Goal: Transaction & Acquisition: Book appointment/travel/reservation

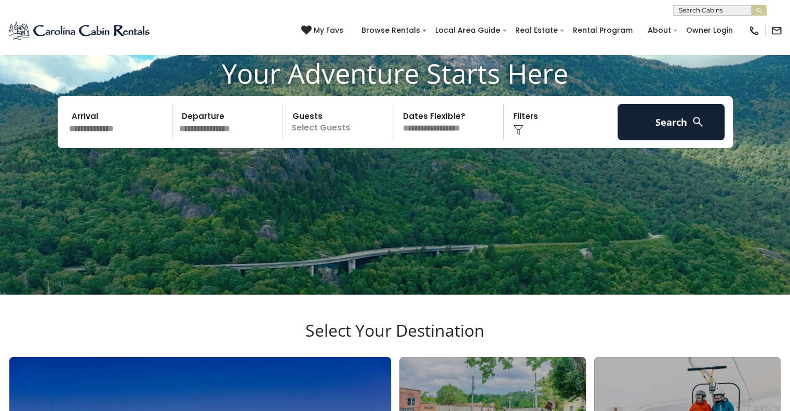
scroll to position [102, 0]
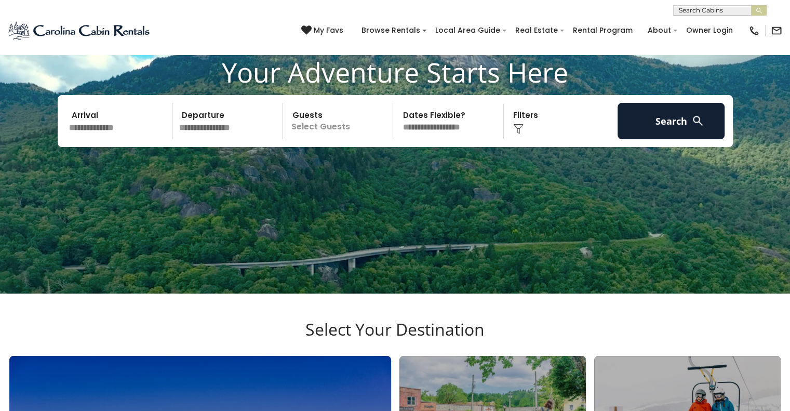
click at [101, 139] on input "text" at bounding box center [119, 121] width 108 height 36
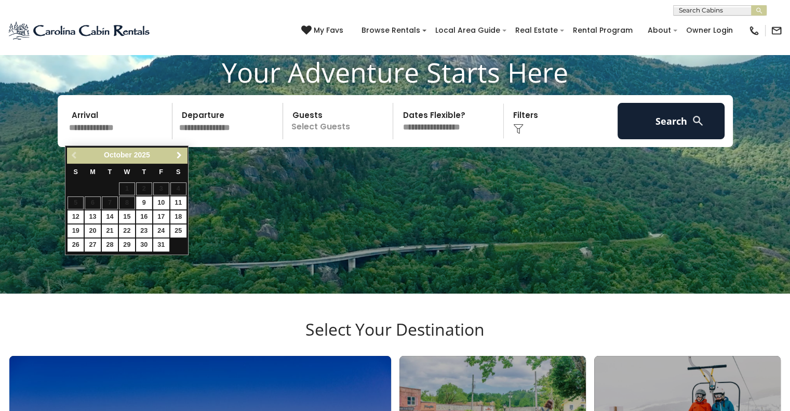
click at [179, 154] on span "Next" at bounding box center [179, 155] width 8 height 8
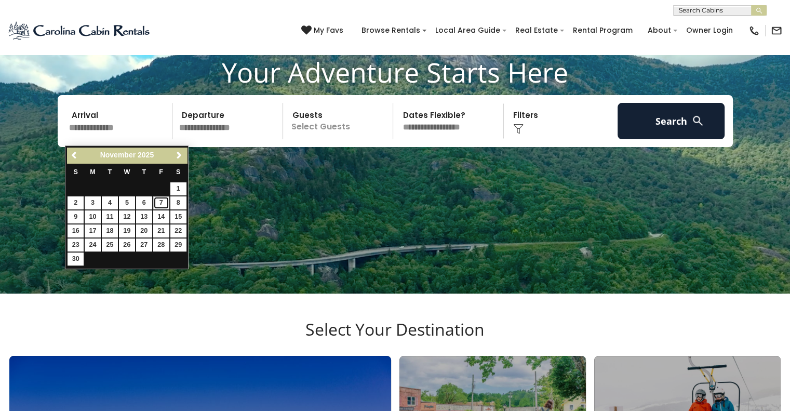
click at [160, 205] on link "7" at bounding box center [161, 202] width 16 height 13
type input "*******"
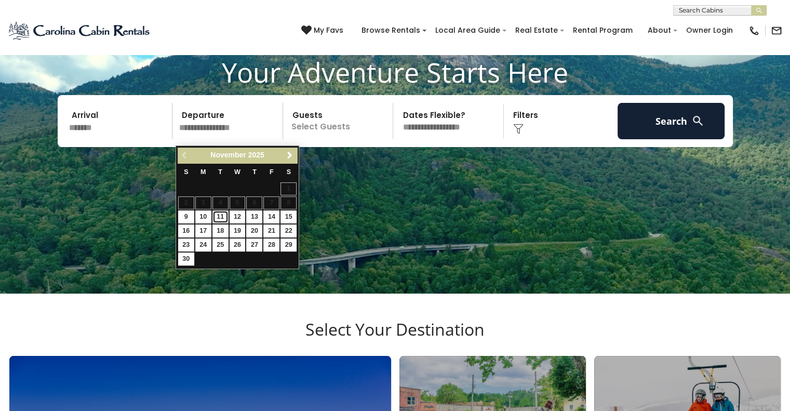
click at [218, 219] on link "11" at bounding box center [220, 216] width 16 height 13
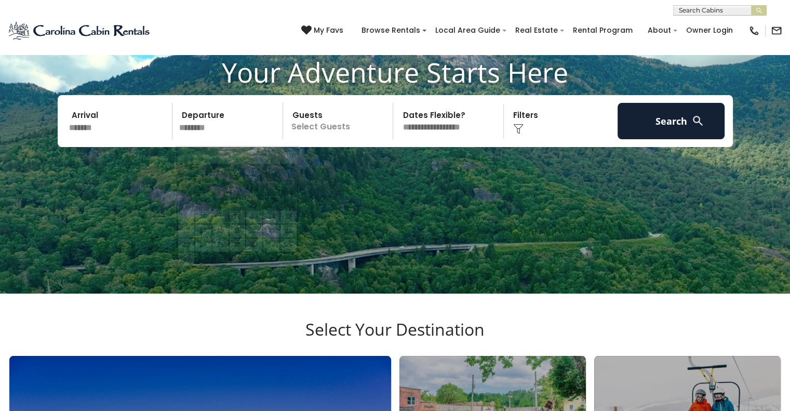
click at [202, 138] on input "********" at bounding box center [230, 121] width 108 height 36
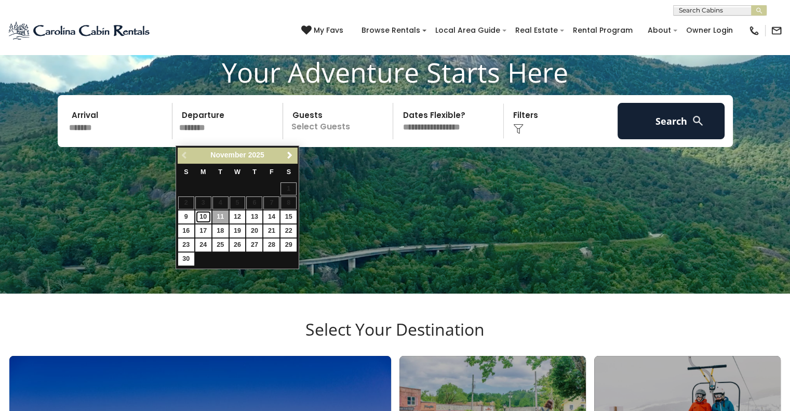
click at [200, 215] on link "10" at bounding box center [203, 216] width 16 height 13
type input "********"
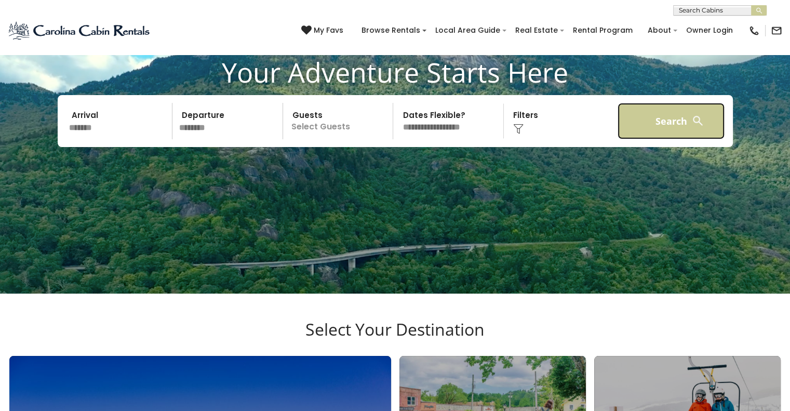
click at [660, 131] on button "Search" at bounding box center [672, 121] width 108 height 36
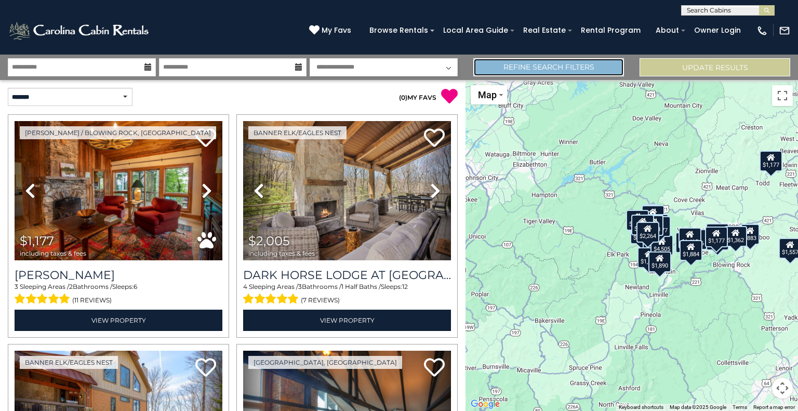
click at [555, 71] on link "Refine Search Filters" at bounding box center [548, 67] width 151 height 18
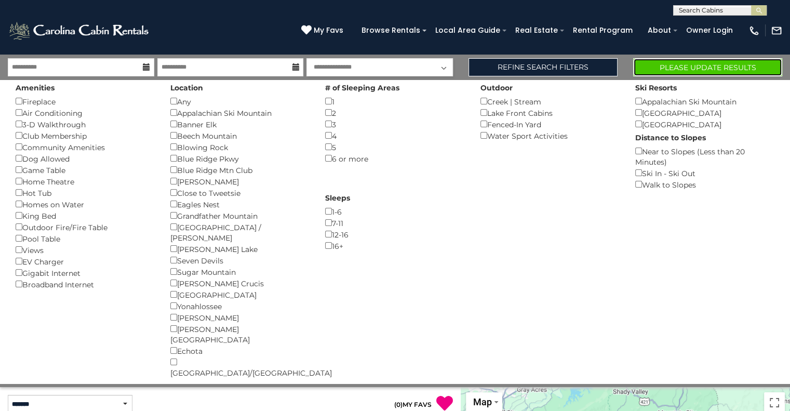
click at [677, 64] on button "Please Update Results" at bounding box center [707, 67] width 149 height 18
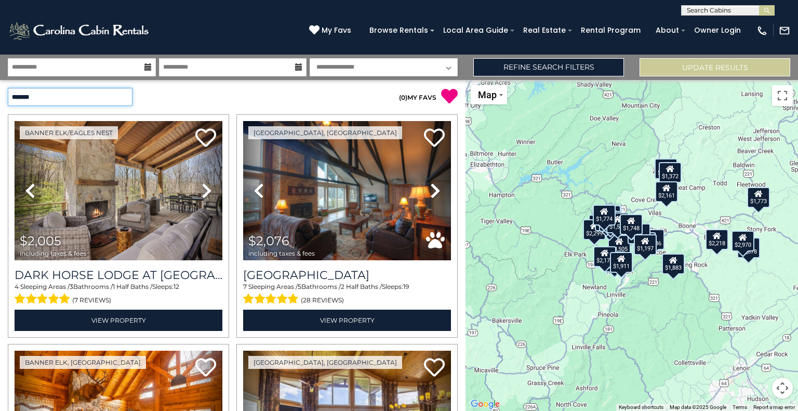
click at [127, 97] on select "**********" at bounding box center [70, 97] width 125 height 18
select select "*********"
click at [8, 88] on select "**********" at bounding box center [70, 97] width 125 height 18
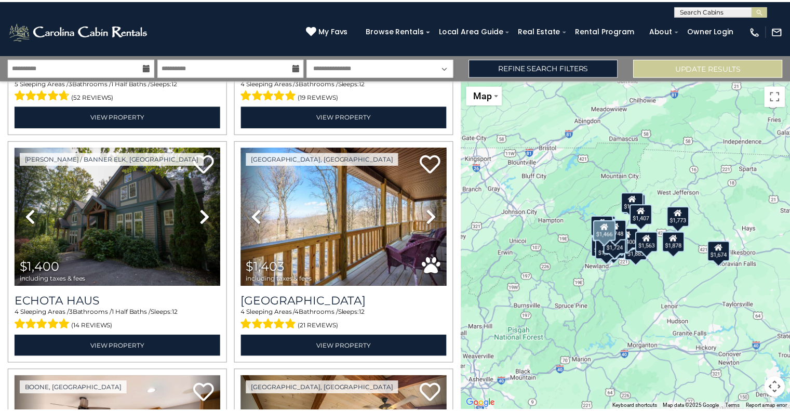
scroll to position [250, 0]
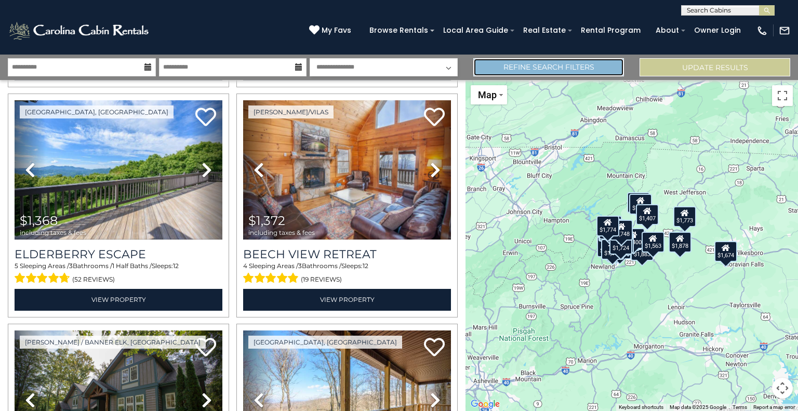
click at [557, 66] on link "Refine Search Filters" at bounding box center [548, 67] width 151 height 18
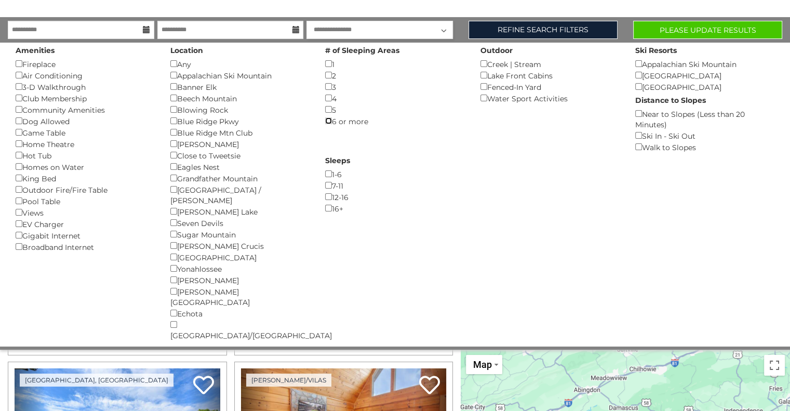
scroll to position [0, 0]
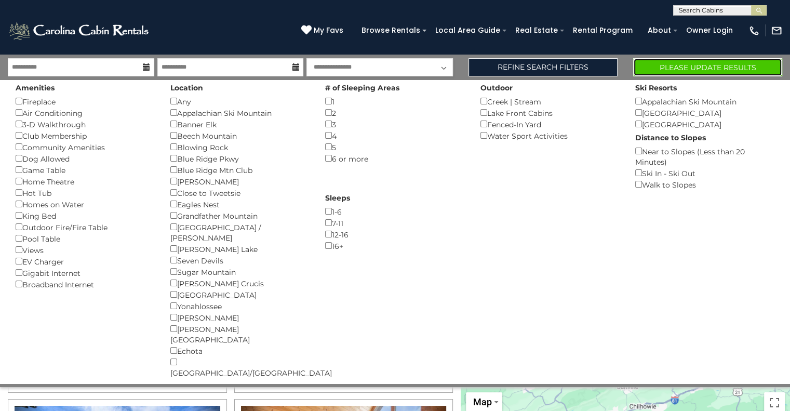
click at [675, 69] on button "Please Update Results" at bounding box center [707, 67] width 149 height 18
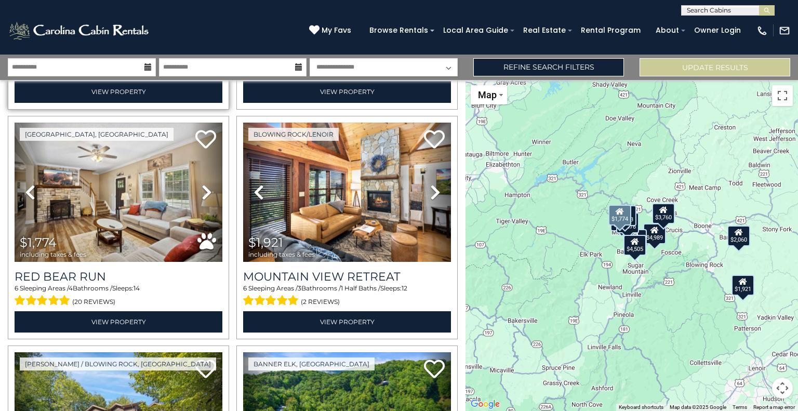
scroll to position [459, 0]
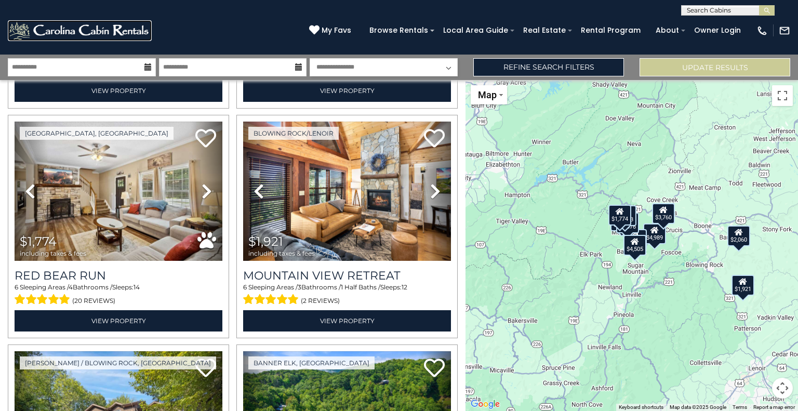
click at [71, 32] on img at bounding box center [80, 30] width 144 height 21
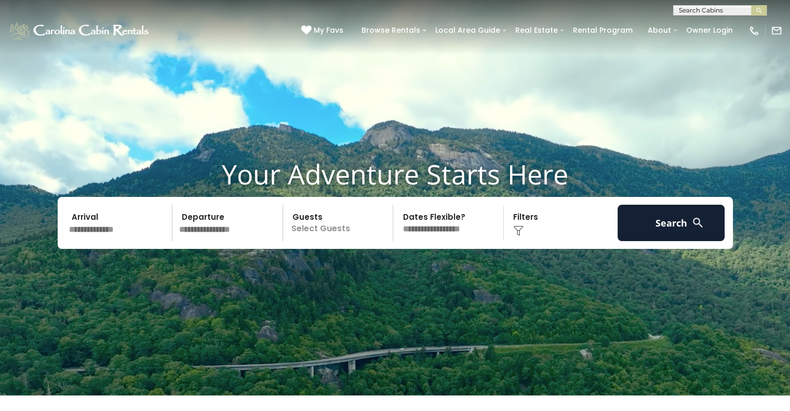
click at [692, 11] on input "text" at bounding box center [719, 12] width 91 height 10
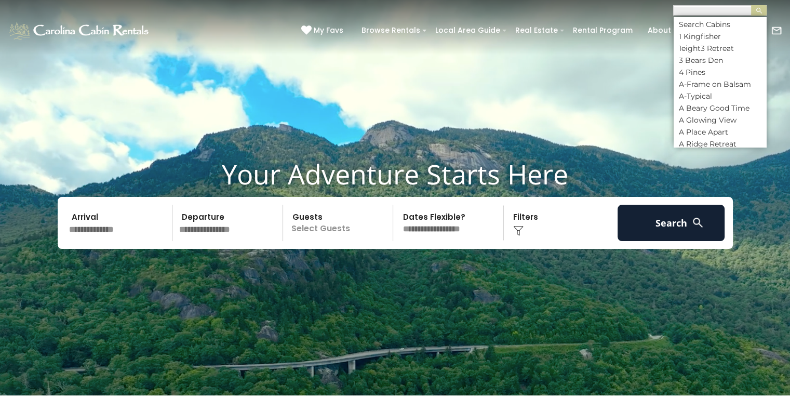
click at [121, 236] on input "text" at bounding box center [119, 223] width 108 height 36
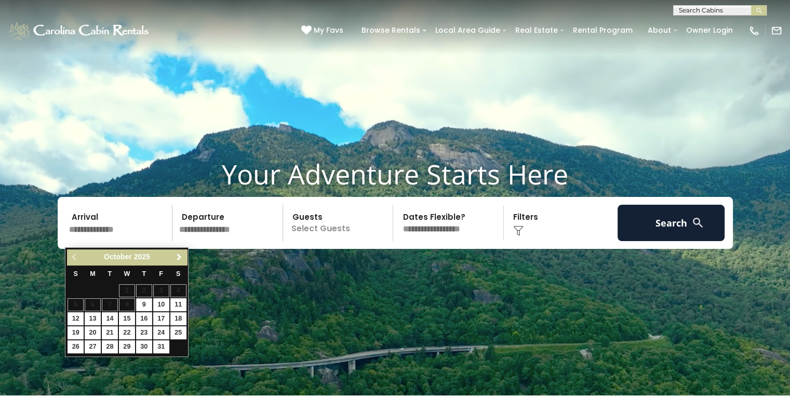
click at [178, 258] on span "Next" at bounding box center [179, 257] width 8 height 8
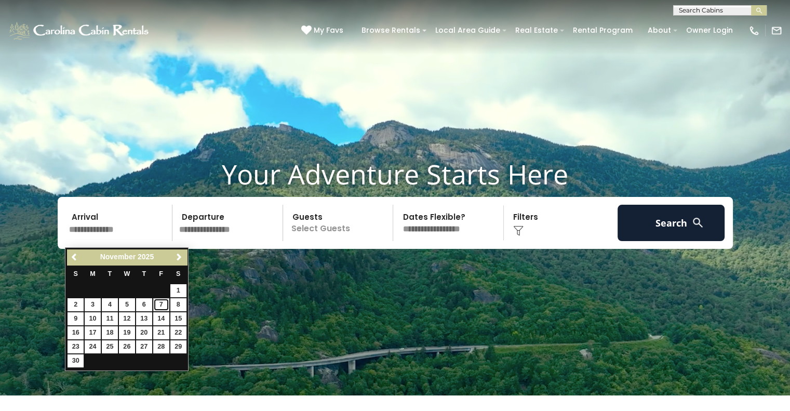
click at [158, 309] on link "7" at bounding box center [161, 304] width 16 height 13
type input "*******"
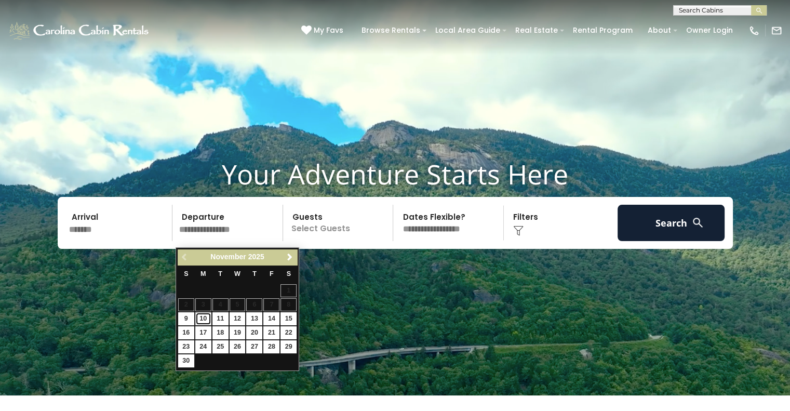
click at [203, 317] on link "10" at bounding box center [203, 318] width 16 height 13
type input "********"
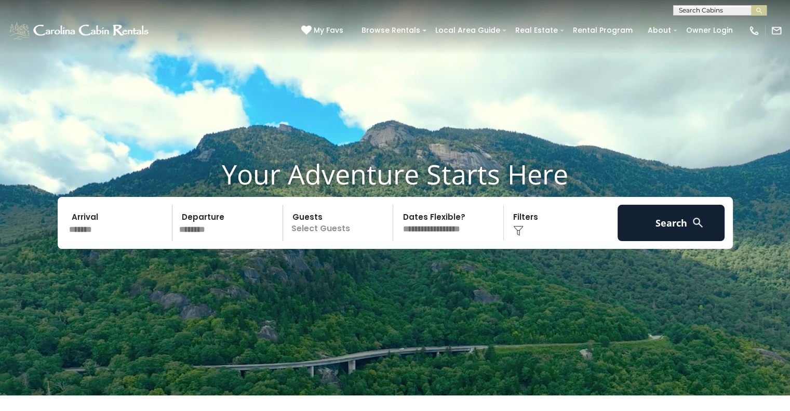
click at [330, 236] on p "Select Guests" at bounding box center [339, 223] width 107 height 36
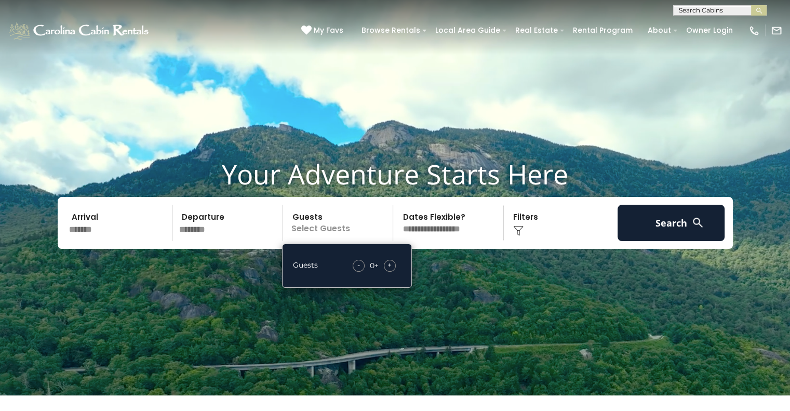
click at [390, 270] on span "+" at bounding box center [389, 265] width 4 height 10
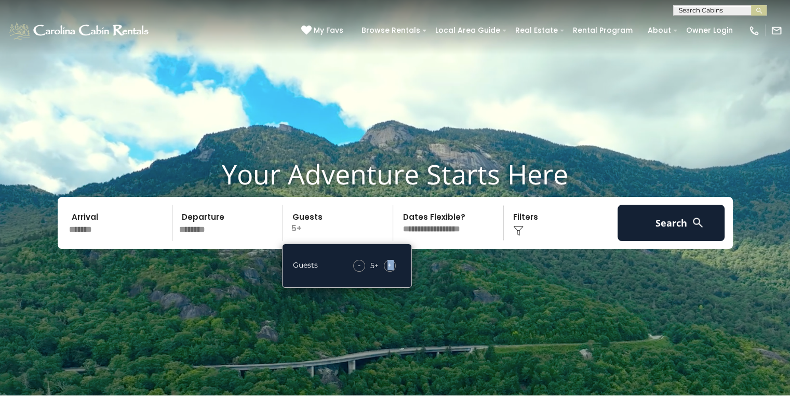
click at [390, 270] on span "+" at bounding box center [389, 265] width 4 height 10
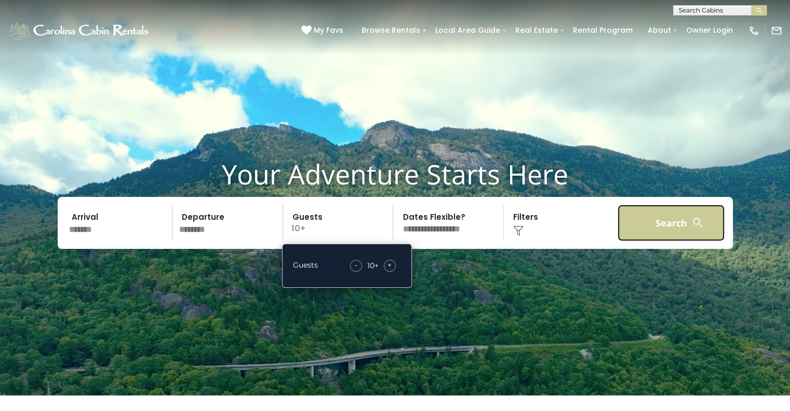
click at [669, 226] on button "Search" at bounding box center [672, 223] width 108 height 36
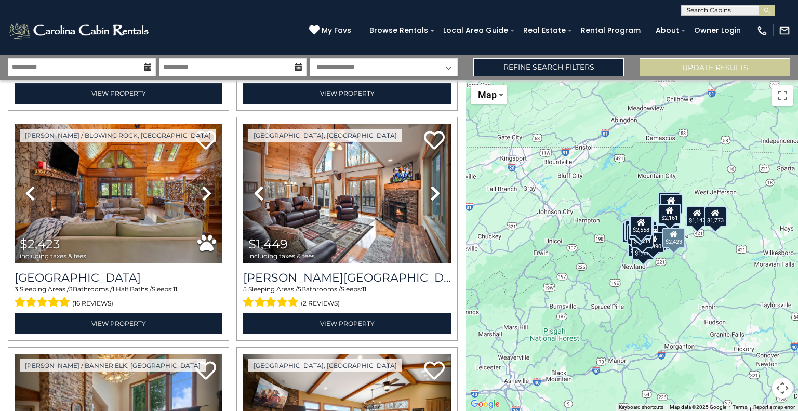
scroll to position [1146, 0]
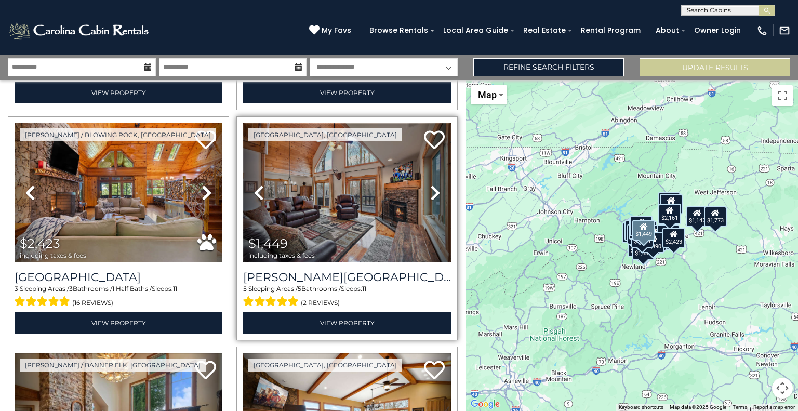
click at [329, 191] on img at bounding box center [347, 192] width 208 height 139
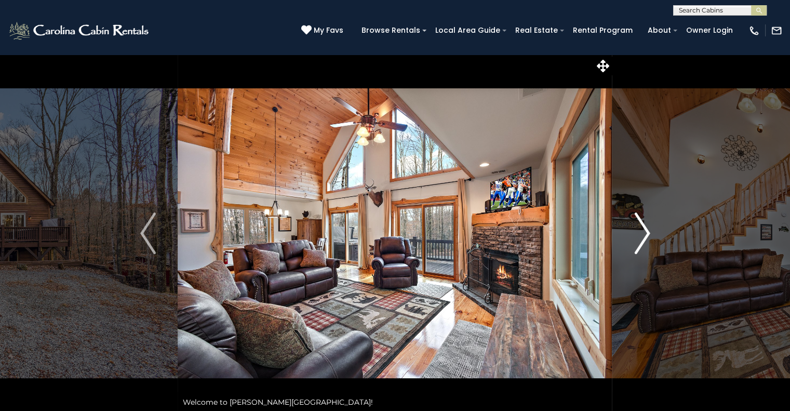
click at [645, 234] on img "Next" at bounding box center [642, 233] width 16 height 42
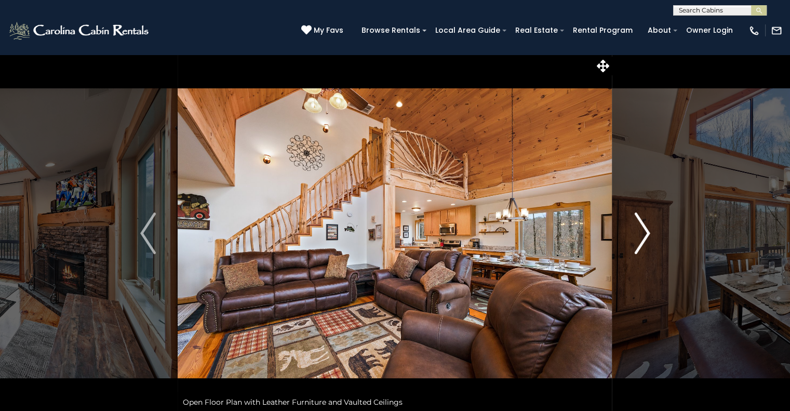
click at [645, 234] on img "Next" at bounding box center [642, 233] width 16 height 42
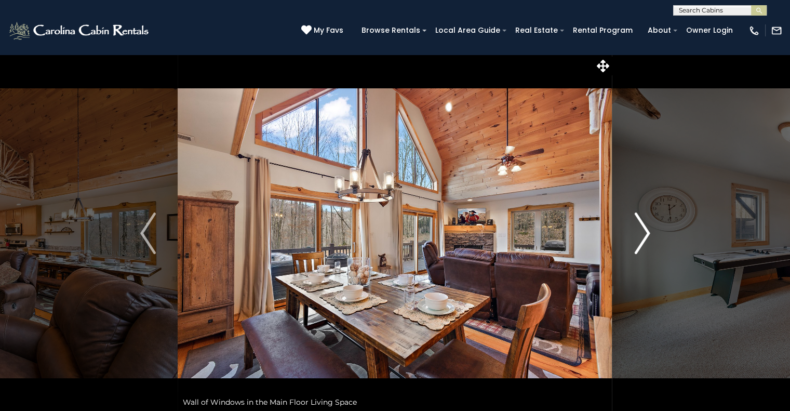
click at [645, 234] on img "Next" at bounding box center [642, 233] width 16 height 42
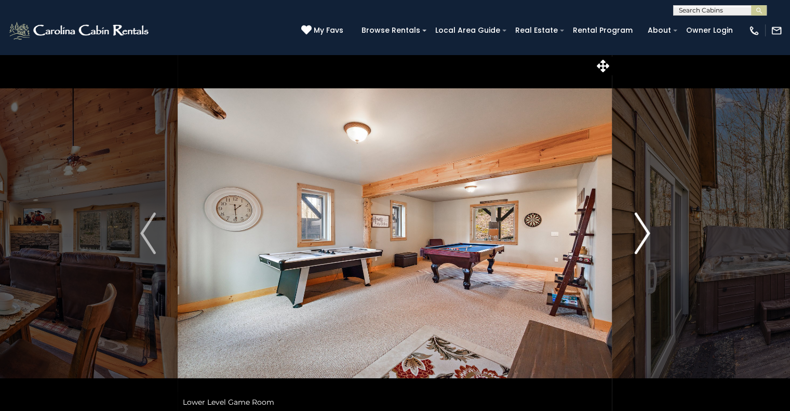
click at [645, 234] on img "Next" at bounding box center [642, 233] width 16 height 42
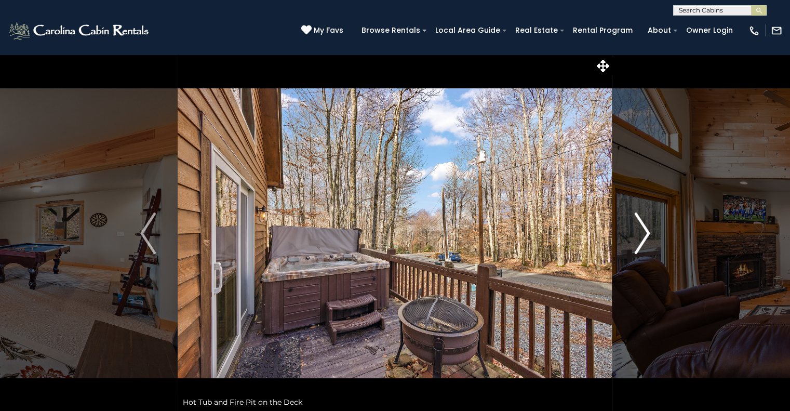
click at [645, 234] on img "Next" at bounding box center [642, 233] width 16 height 42
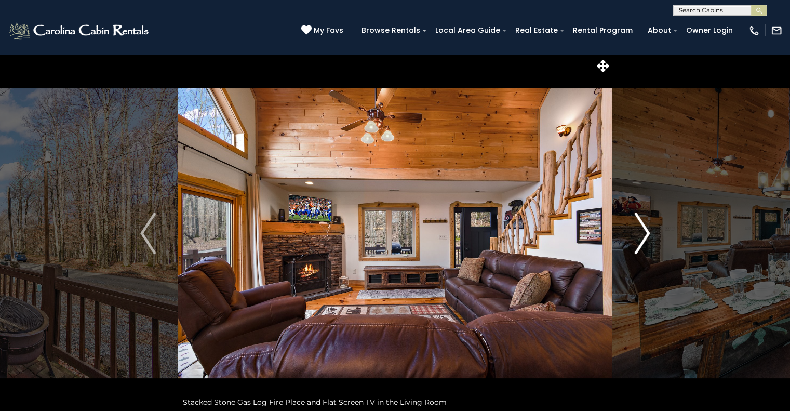
click at [645, 234] on img "Next" at bounding box center [642, 233] width 16 height 42
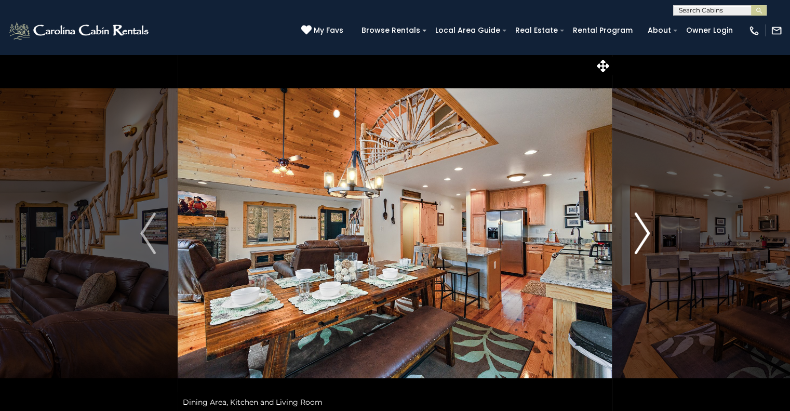
click at [645, 234] on img "Next" at bounding box center [642, 233] width 16 height 42
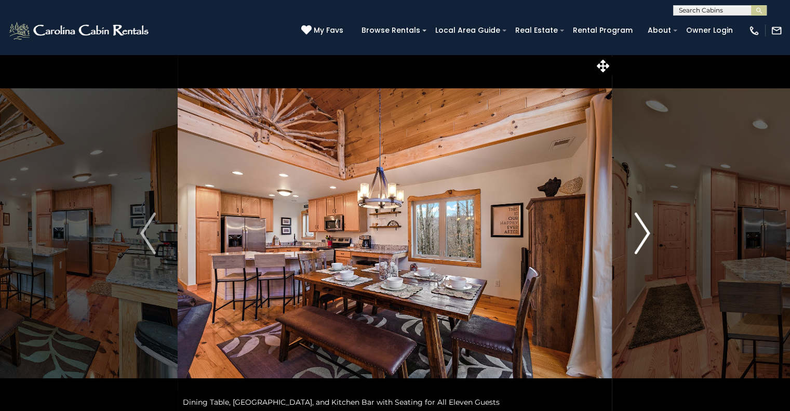
click at [645, 234] on img "Next" at bounding box center [642, 233] width 16 height 42
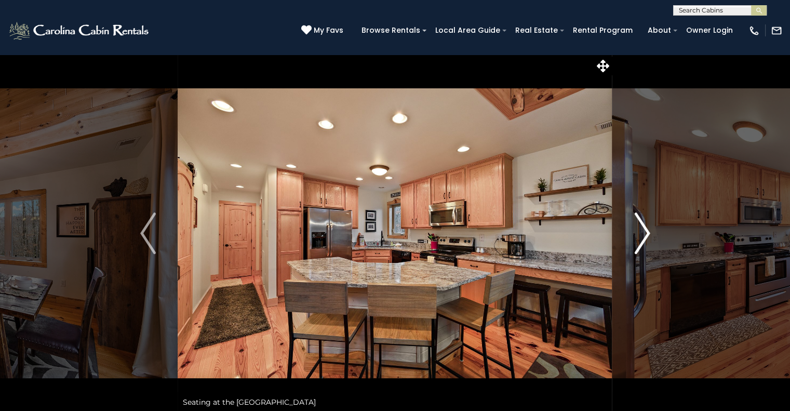
click at [645, 234] on img "Next" at bounding box center [642, 233] width 16 height 42
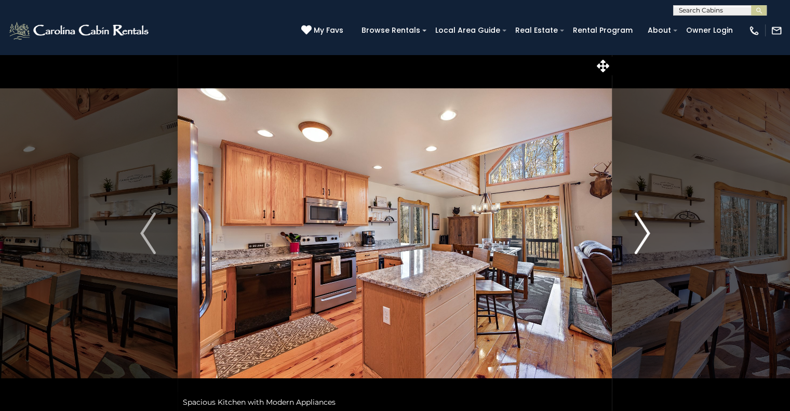
click at [645, 234] on img "Next" at bounding box center [642, 233] width 16 height 42
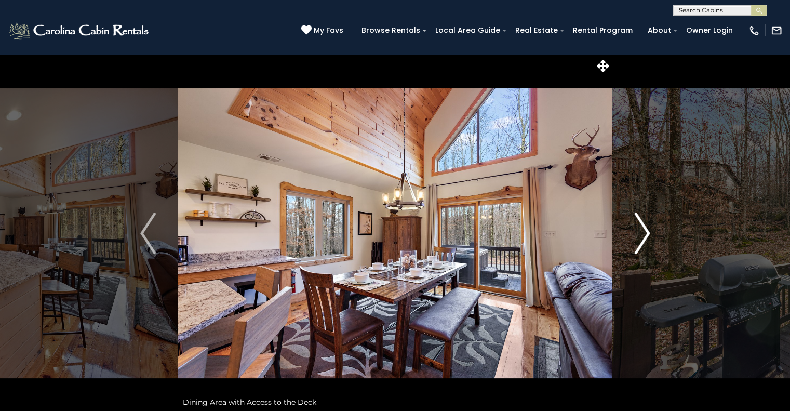
click at [645, 234] on img "Next" at bounding box center [642, 233] width 16 height 42
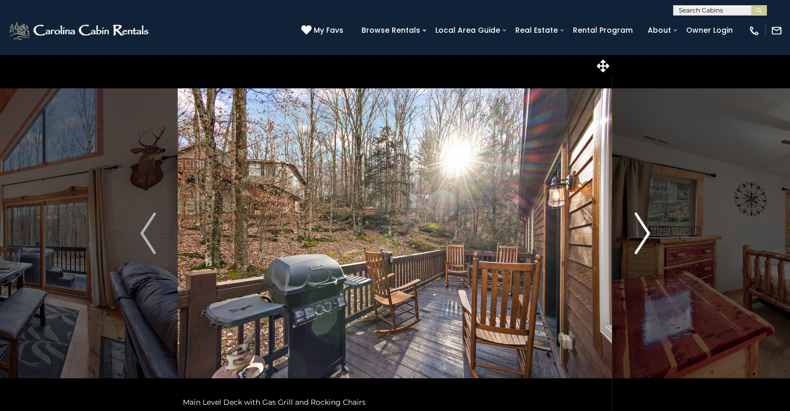
click at [645, 234] on img "Next" at bounding box center [642, 233] width 16 height 42
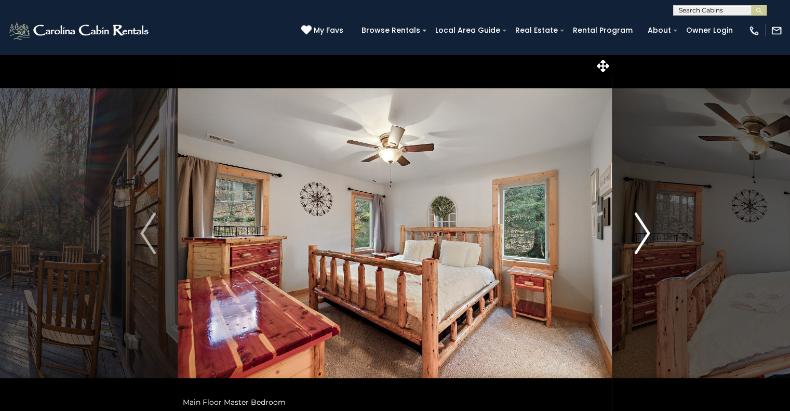
click at [645, 234] on img "Next" at bounding box center [642, 233] width 16 height 42
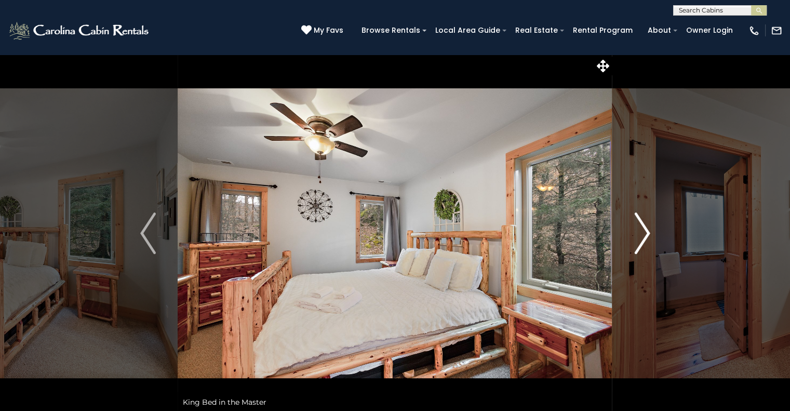
click at [645, 234] on img "Next" at bounding box center [642, 233] width 16 height 42
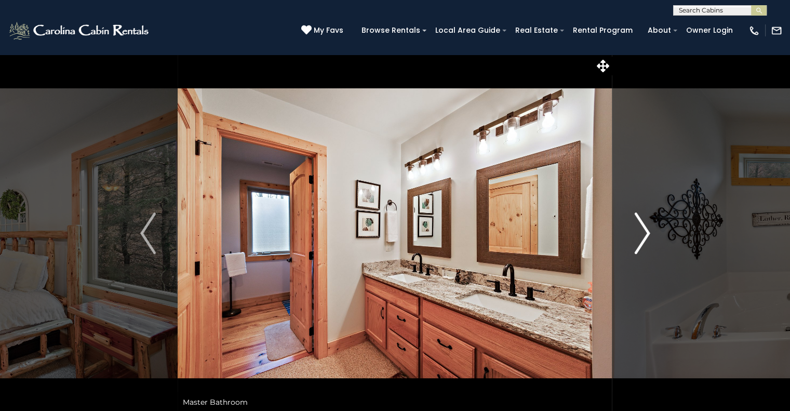
click at [645, 234] on img "Next" at bounding box center [642, 233] width 16 height 42
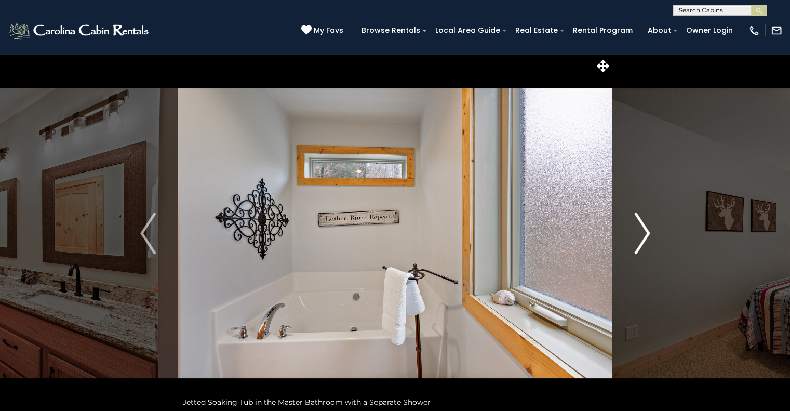
click at [645, 234] on img "Next" at bounding box center [642, 233] width 16 height 42
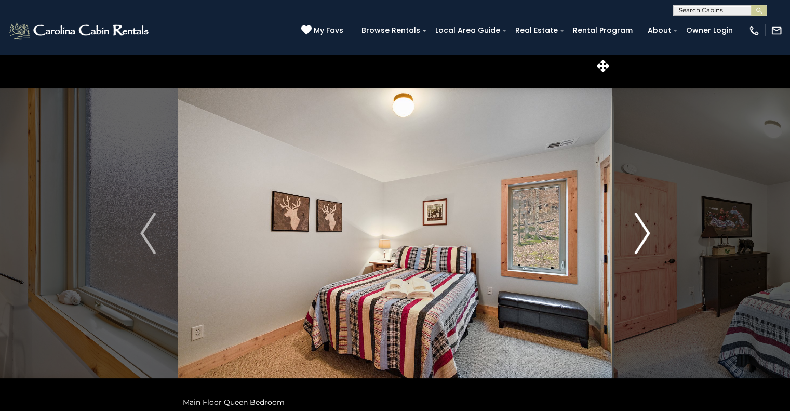
click at [645, 234] on img "Next" at bounding box center [642, 233] width 16 height 42
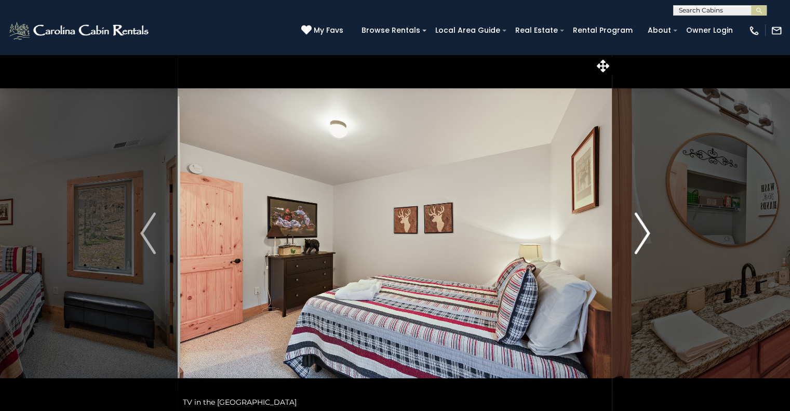
click at [645, 234] on img "Next" at bounding box center [642, 233] width 16 height 42
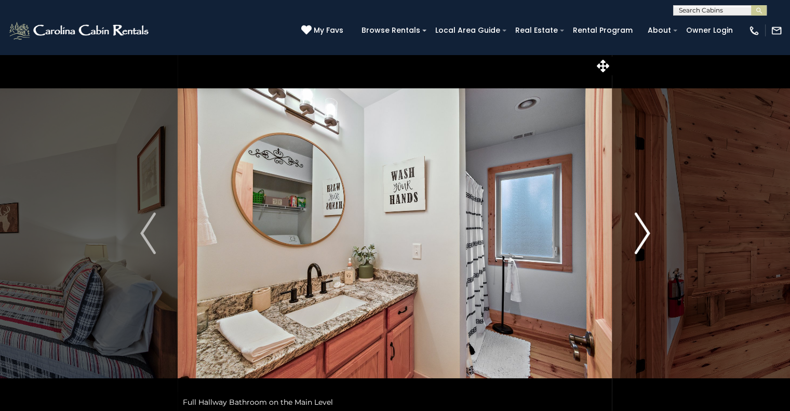
click at [645, 234] on img "Next" at bounding box center [642, 233] width 16 height 42
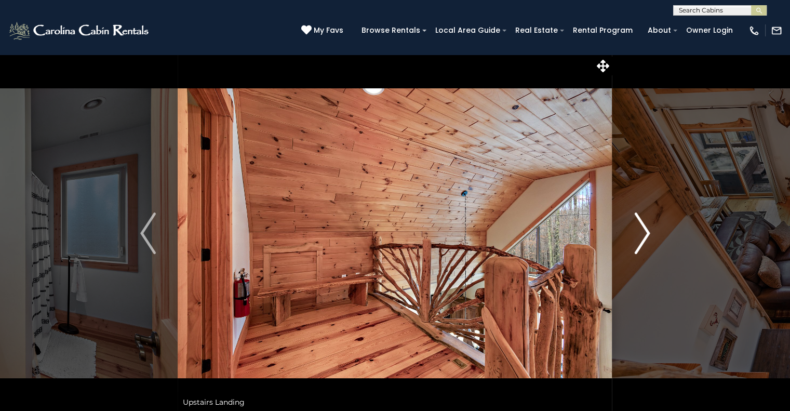
click at [645, 234] on img "Next" at bounding box center [642, 233] width 16 height 42
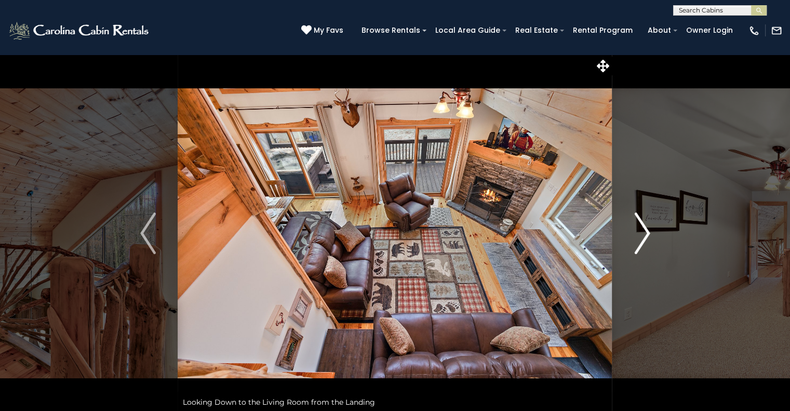
click at [645, 234] on img "Next" at bounding box center [642, 233] width 16 height 42
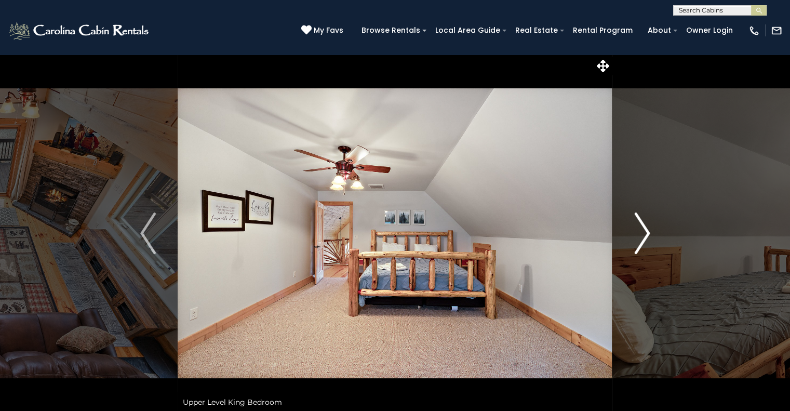
click at [645, 234] on img "Next" at bounding box center [642, 233] width 16 height 42
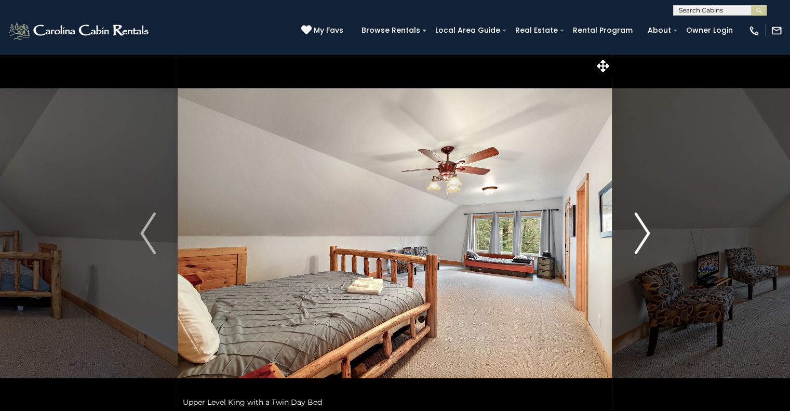
click at [645, 234] on img "Next" at bounding box center [642, 233] width 16 height 42
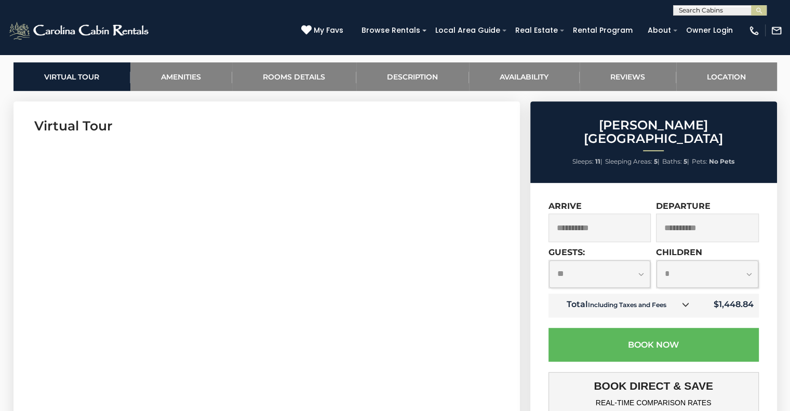
scroll to position [490, 0]
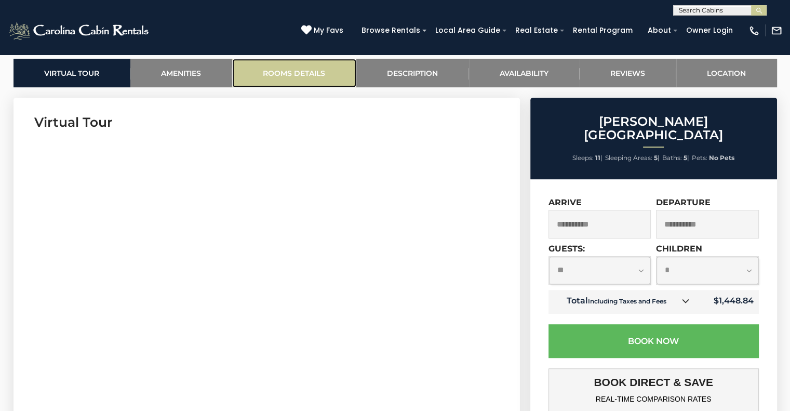
click at [303, 73] on link "Rooms Details" at bounding box center [294, 73] width 124 height 29
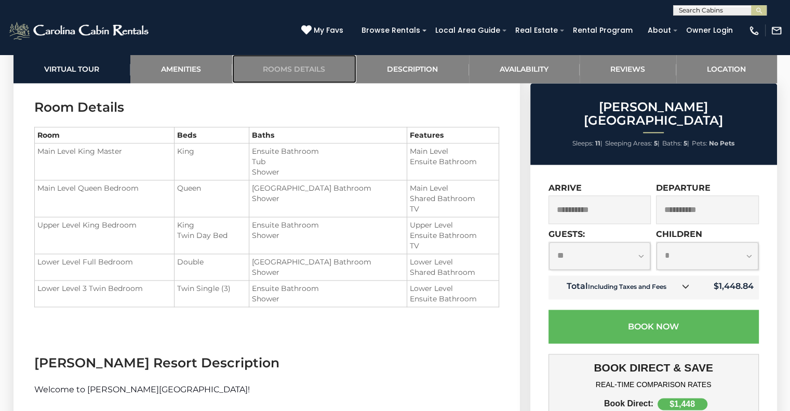
scroll to position [1238, 0]
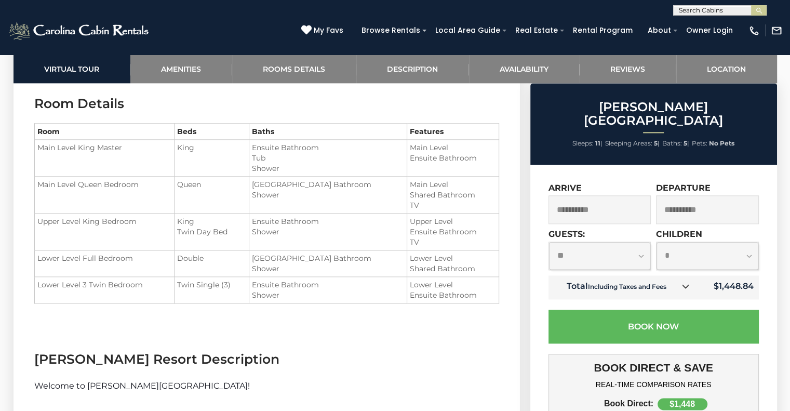
click at [214, 283] on span "Twin Single (3)" at bounding box center [204, 284] width 54 height 9
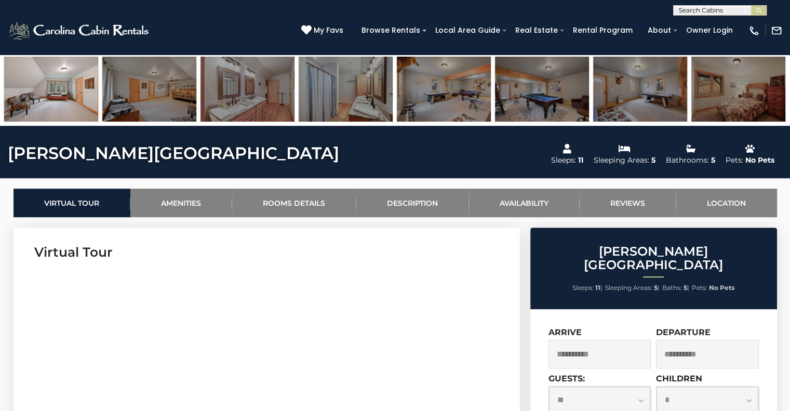
scroll to position [359, 0]
